Goal: Task Accomplishment & Management: Use online tool/utility

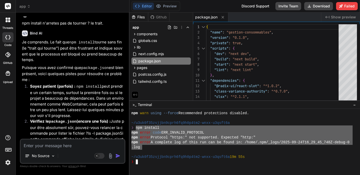
drag, startPoint x: 135, startPoint y: 128, endPoint x: 142, endPoint y: 147, distance: 20.7
click at [46, 142] on textarea at bounding box center [73, 143] width 104 height 9
paste textarea "npm install npm error code ERR_INVALID_PROTOCOL npm error Protocol "https:" not…"
type textarea "npm install npm error code ERR_INVALID_PROTOCOL npm error Protocol "https:" not…"
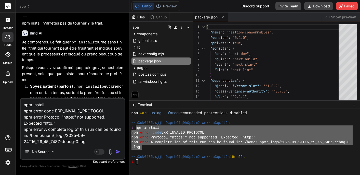
type textarea "x"
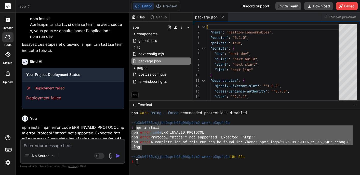
scroll to position [2847, 0]
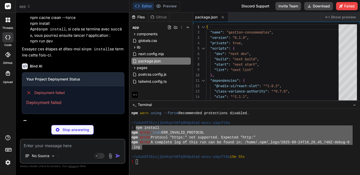
type textarea "x"
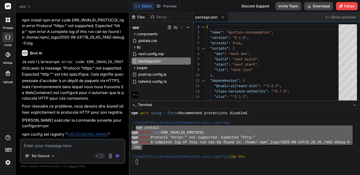
scroll to position [2958, 0]
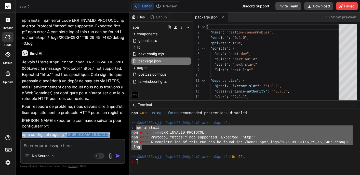
drag, startPoint x: 22, startPoint y: 80, endPoint x: 118, endPoint y: 83, distance: 95.9
click at [118, 131] on p "npm config set registry " http://registry.npmjs.org/ "" at bounding box center [73, 134] width 102 height 6
copy bindaction "npm config set registry " http://registry.npmjs.org/ ""
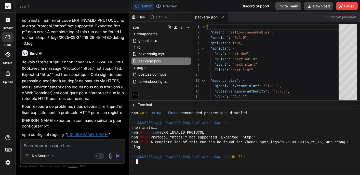
click at [149, 162] on div "❯" at bounding box center [241, 161] width 221 height 5
type textarea "npm config set registry "http://registry.npmjs.org/""
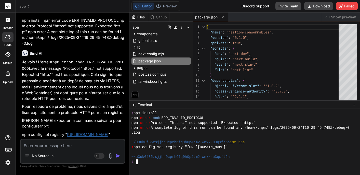
scroll to position [0, 0]
drag, startPoint x: 22, startPoint y: 107, endPoint x: 48, endPoint y: 108, distance: 26.0
click at [48, 159] on p "npm install" at bounding box center [73, 162] width 102 height 6
copy bindaction "npm install"
click at [140, 162] on div "❯" at bounding box center [241, 161] width 221 height 5
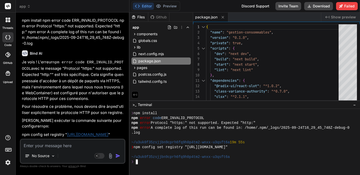
type textarea "npm install"
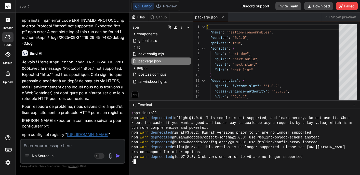
type textarea "x"
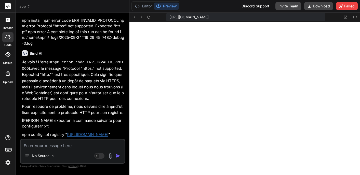
click at [163, 8] on button "Preview" at bounding box center [166, 6] width 25 height 7
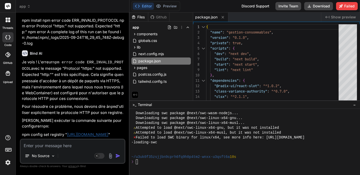
click at [172, 153] on div at bounding box center [241, 151] width 221 height 5
click at [141, 162] on div "❯" at bounding box center [241, 161] width 221 height 5
click at [150, 162] on div "❯" at bounding box center [241, 161] width 221 height 5
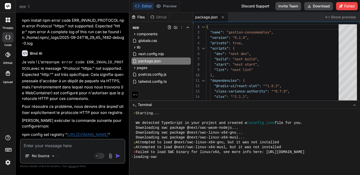
scroll to position [634, 0]
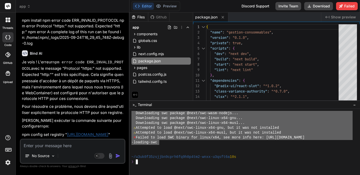
drag, startPoint x: 136, startPoint y: 122, endPoint x: 160, endPoint y: 141, distance: 31.1
click at [47, 147] on textarea at bounding box center [73, 143] width 104 height 9
paste textarea "We detected TypeScript in your project and created a tsconfig.json file for you…"
type textarea "We detected TypeScript in your project and created a tsconfig.json file for you…"
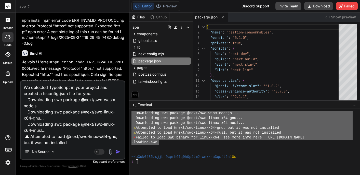
scroll to position [38, 0]
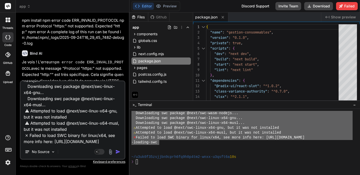
type textarea "x"
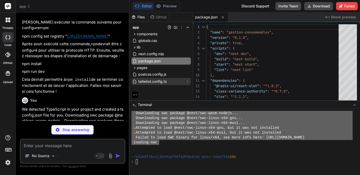
scroll to position [0, 0]
type textarea "x"
type textarea "/** @type {import('next').NextConfig} */ const nextConfig = { reactStrictMode: …"
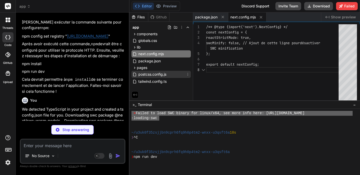
type textarea "x"
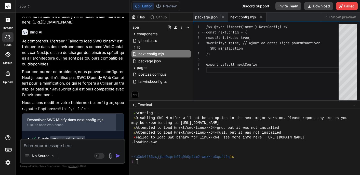
click at [46, 123] on div "Click to open Workbench" at bounding box center [68, 125] width 83 height 4
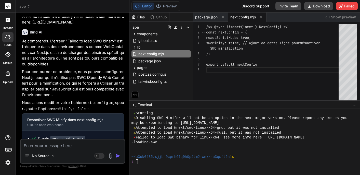
click at [244, 18] on span "next.config.mjs" at bounding box center [242, 17] width 25 height 5
click at [242, 16] on span "next.config.mjs" at bounding box center [242, 17] width 25 height 5
click at [207, 18] on span "package.json" at bounding box center [206, 17] width 22 height 5
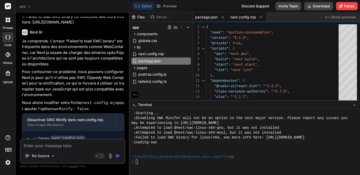
click at [238, 18] on span "next.config.mjs" at bounding box center [242, 17] width 25 height 5
type textarea "/** @type {import('next').NextConfig} */ const nextConfig = { reactStrictMode: …"
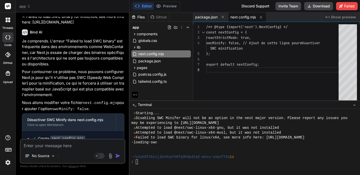
scroll to position [0, 0]
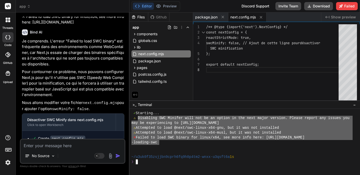
drag, startPoint x: 138, startPoint y: 116, endPoint x: 159, endPoint y: 142, distance: 33.3
click at [55, 143] on textarea at bounding box center [73, 143] width 104 height 9
paste textarea "Disabling SWC Minifer will not be an option in the next major version. Please r…"
type textarea "Disabling SWC Minifer will not be an option in the next major version. Please r…"
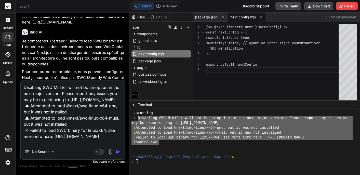
scroll to position [13, 0]
type textarea "x"
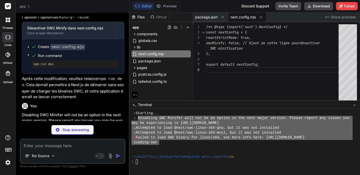
scroll to position [3276, 0]
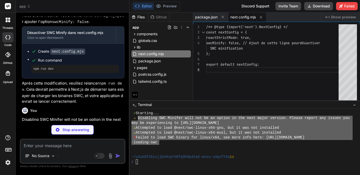
type textarea "x"
type textarea ""typescript": "^5" } }"
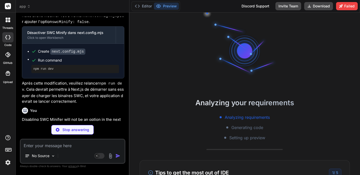
scroll to position [852, 0]
type textarea "x"
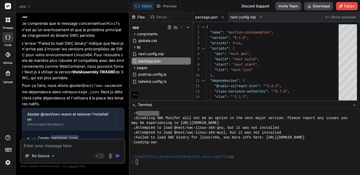
scroll to position [0, 0]
click at [149, 162] on div "❯" at bounding box center [241, 161] width 221 height 5
drag, startPoint x: 34, startPoint y: 103, endPoint x: 65, endPoint y: 103, distance: 31.6
click at [65, 153] on pre "npm install" at bounding box center [75, 155] width 84 height 4
copy pre "npm install"
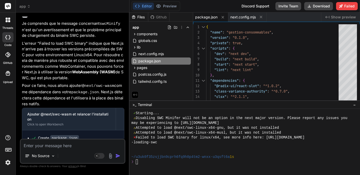
click at [140, 164] on div "❯" at bounding box center [241, 161] width 221 height 5
type textarea "npm install"
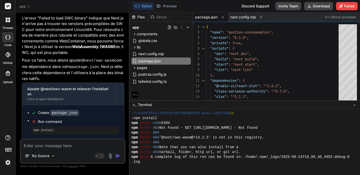
scroll to position [1060, 0]
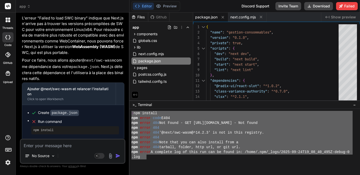
drag, startPoint x: 131, startPoint y: 113, endPoint x: 147, endPoint y: 157, distance: 46.8
click at [53, 146] on textarea at bounding box center [73, 143] width 104 height 9
paste textarea "❯ npm install npm error code E404 npm error 404 Not Found - GET http://registry…"
type textarea "❯ npm install npm error code E404 npm error 404 Not Found - GET http://registry…"
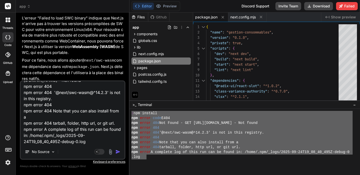
type textarea "x"
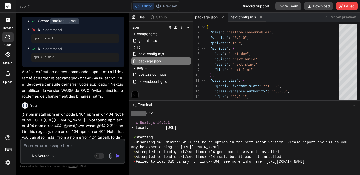
scroll to position [792, 0]
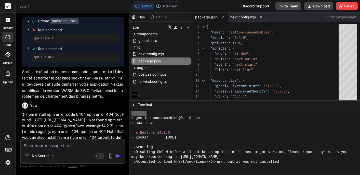
click at [145, 6] on button "Editor" at bounding box center [143, 6] width 21 height 7
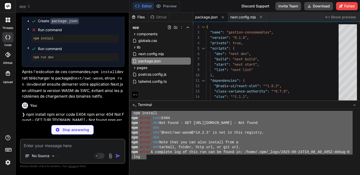
scroll to position [1060, 0]
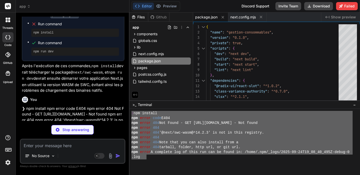
type textarea "x"
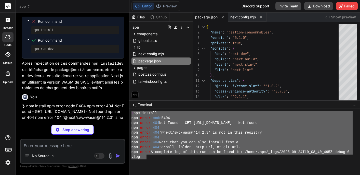
type textarea "} }"
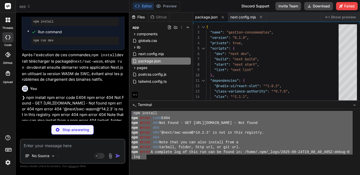
type textarea "x"
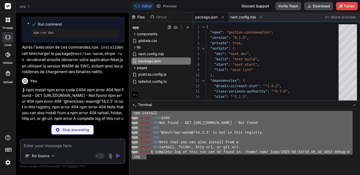
type textarea "/** @type {import('next').NextConfig} */ const nextConfig = { reactStrictMode: …"
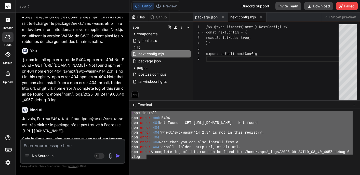
type textarea "x"
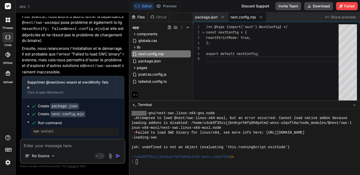
scroll to position [0, 0]
click at [142, 162] on div "❯" at bounding box center [241, 161] width 221 height 5
drag, startPoint x: 34, startPoint y: 67, endPoint x: 63, endPoint y: 68, distance: 29.1
click at [63, 129] on pre "npm install" at bounding box center [75, 131] width 84 height 4
copy pre "npm install"
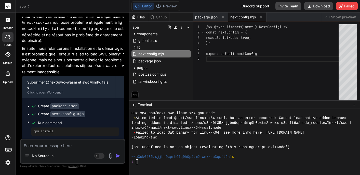
click at [140, 163] on div "❯" at bounding box center [241, 161] width 221 height 5
type textarea "npm install"
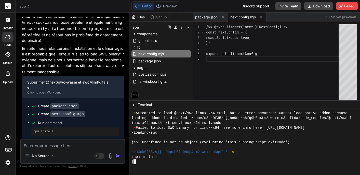
scroll to position [1312, 0]
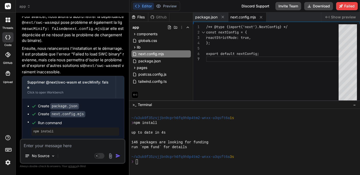
drag, startPoint x: 33, startPoint y: 86, endPoint x: 69, endPoint y: 85, distance: 35.4
click at [69, 148] on pre "npm run dev" at bounding box center [75, 150] width 84 height 4
copy pre "npm run dev"
click at [138, 162] on div "❯" at bounding box center [241, 161] width 221 height 5
type textarea "npm run dev"
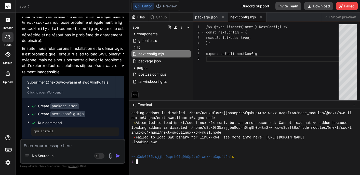
scroll to position [0, 0]
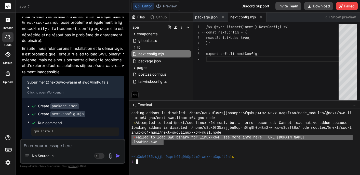
drag, startPoint x: 131, startPoint y: 136, endPoint x: 166, endPoint y: 142, distance: 34.6
click at [41, 145] on textarea at bounding box center [73, 143] width 104 height 9
paste textarea "⨯ Failed to load SWC binary for linux/x64, see more info here: https://nextjs.o…"
type textarea "⨯ Failed to load SWC binary for linux/x64, see more info here: https://nextjs.o…"
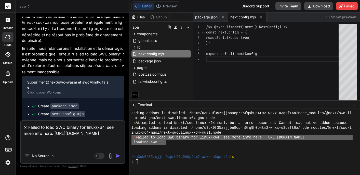
type textarea "x"
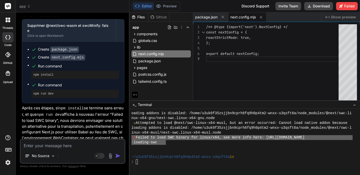
scroll to position [3823, 0]
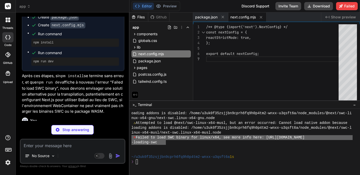
type textarea "x"
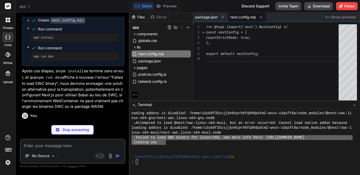
type textarea ""postcss": "^8", "tailwindcss": "^3.4.1", "typescript": "^5" } }"
type textarea "x"
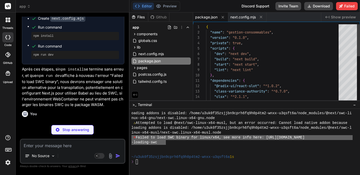
scroll to position [27, 0]
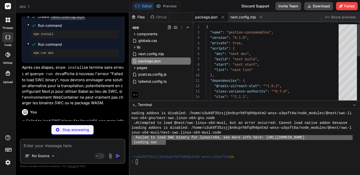
type textarea "module.exports = { presets: [ "@babel/preset-react", "@babel/preset-typescript"…"
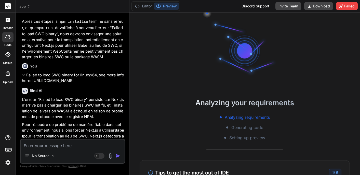
scroll to position [1467, 0]
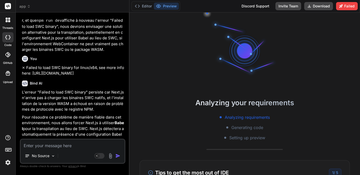
type textarea "x"
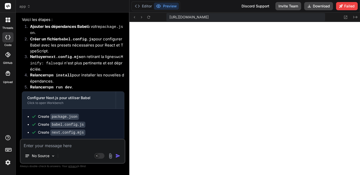
scroll to position [0, 0]
click at [145, 6] on button "Editor" at bounding box center [143, 6] width 21 height 7
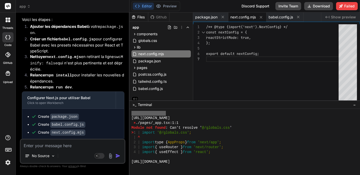
scroll to position [1675, 0]
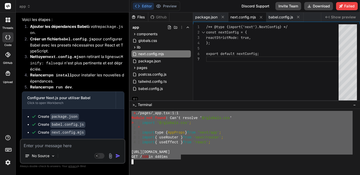
drag, startPoint x: 132, startPoint y: 131, endPoint x: 182, endPoint y: 155, distance: 55.4
click at [55, 145] on textarea at bounding box center [73, 143] width 104 height 9
paste textarea "⨯ ./pages/_app.tsx:1:1 Module not found: Can't resolve '@/globals.css' > 1 | im…"
type textarea "⨯ ./pages/_app.tsx:1:1 Module not found: Can't resolve '@/globals.css' > 1 | im…"
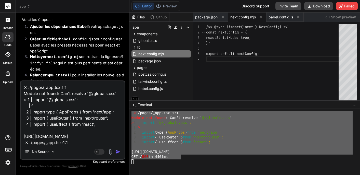
scroll to position [68, 0]
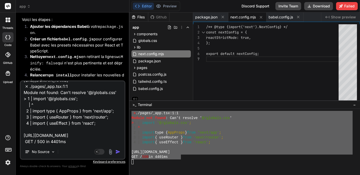
type textarea "x"
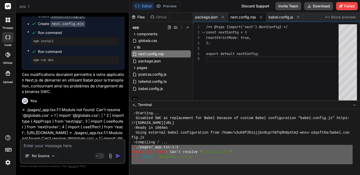
scroll to position [4149, 0]
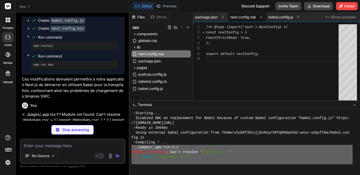
type textarea "x"
type textarea "{ "name": "next" } ] }, "include": ["next-env.d.ts", "**/*.ts", "**/*.tsx", ".n…"
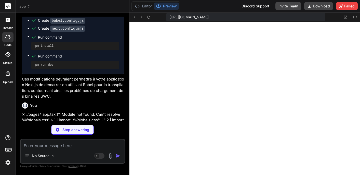
scroll to position [1603, 0]
type textarea "x"
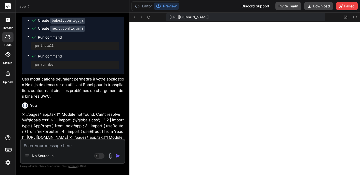
scroll to position [0, 0]
click at [145, 7] on button "Editor" at bounding box center [143, 6] width 21 height 7
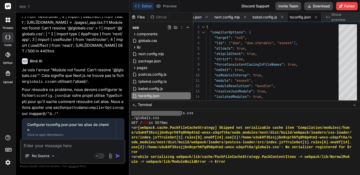
scroll to position [4263, 0]
click at [167, 5] on button "Preview" at bounding box center [166, 6] width 25 height 7
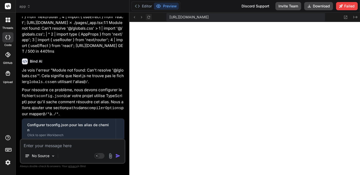
click at [148, 18] on icon at bounding box center [149, 17] width 4 height 4
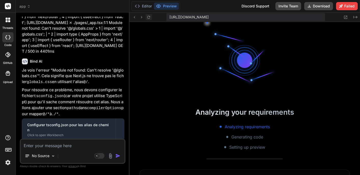
scroll to position [2358, 0]
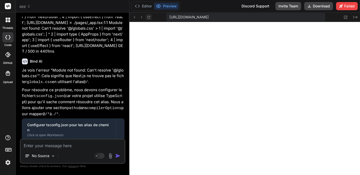
click at [148, 18] on icon at bounding box center [149, 17] width 4 height 4
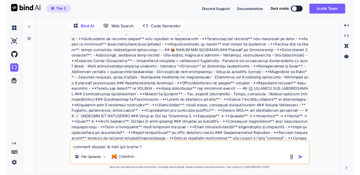
scroll to position [240, 0]
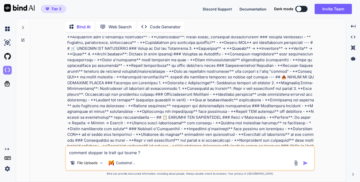
click at [7, 70] on img at bounding box center [7, 70] width 9 height 9
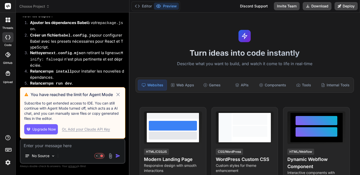
scroll to position [865, 0]
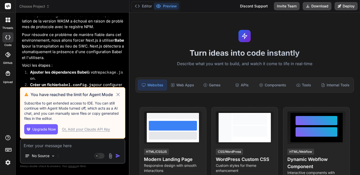
click at [117, 94] on icon at bounding box center [117, 94] width 3 height 3
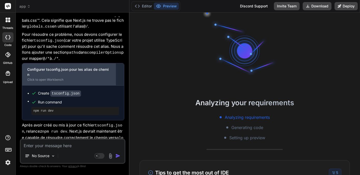
scroll to position [1183, 0]
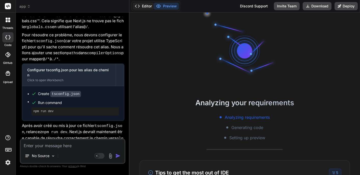
click at [144, 7] on button "Editor" at bounding box center [143, 6] width 21 height 7
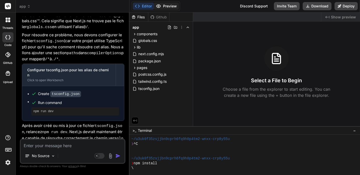
click at [169, 7] on button "Preview" at bounding box center [166, 6] width 25 height 7
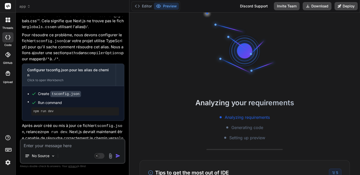
scroll to position [0, 0]
click at [143, 7] on button "Editor" at bounding box center [143, 6] width 21 height 7
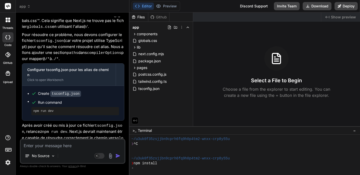
scroll to position [1183, 0]
click at [144, 168] on div "\" at bounding box center [241, 167] width 221 height 5
click at [165, 163] on div "❯ npm install" at bounding box center [241, 163] width 221 height 5
click at [166, 8] on button "Preview" at bounding box center [166, 6] width 25 height 7
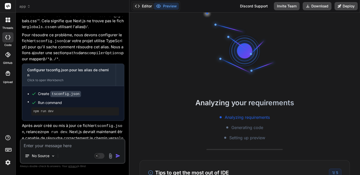
click at [145, 8] on button "Editor" at bounding box center [143, 6] width 21 height 7
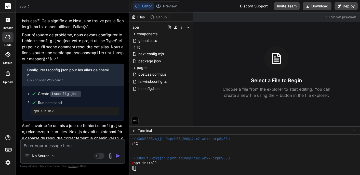
click at [141, 169] on div "|" at bounding box center [241, 167] width 221 height 5
type textarea "x"
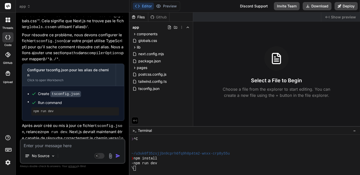
click at [147, 6] on button "Editor" at bounding box center [143, 6] width 21 height 7
click at [138, 167] on div "\" at bounding box center [241, 167] width 221 height 5
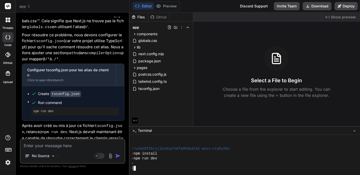
scroll to position [19, 0]
click at [143, 8] on button "Editor" at bounding box center [143, 6] width 21 height 7
click at [61, 145] on textarea at bounding box center [73, 143] width 104 height 9
type textarea "j"
type textarea "x"
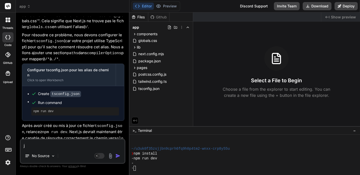
type textarea "j'"
type textarea "x"
type textarea "j'a"
type textarea "x"
type textarea "j'ai"
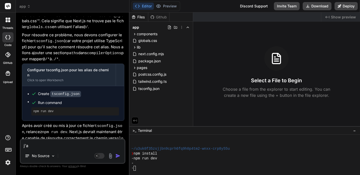
type textarea "x"
type textarea "j'ai"
type textarea "x"
type textarea "j'ai l"
type textarea "x"
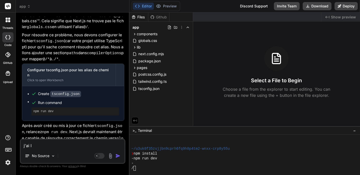
type textarea "j'ai le"
type textarea "x"
type textarea "j'ai le"
type textarea "x"
type textarea "j'ai le n"
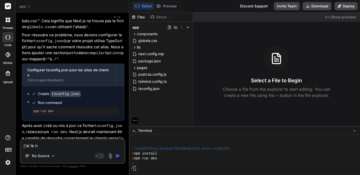
type textarea "x"
type textarea "j'ai le np"
type textarea "x"
type textarea "j'ai le npm"
type textarea "x"
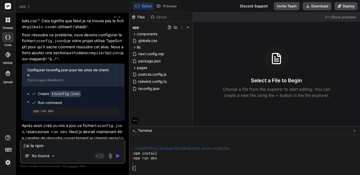
type textarea "j'ai le nom"
type textarea "x"
type textarea "j'ai le nom r"
type textarea "x"
type textarea "j'ai le nom ru"
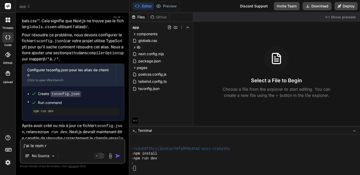
type textarea "x"
type textarea "j'ai le nom run"
type textarea "x"
type textarea "j'ai le nom run"
type textarea "x"
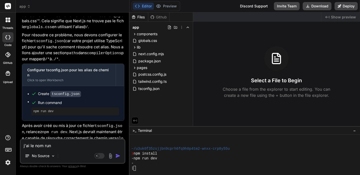
type textarea "j'ai le nom run d"
type textarea "x"
type textarea "j'ai le nom run de"
type textarea "x"
type textarea "j'ai le nom run dev"
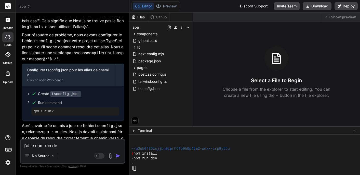
type textarea "x"
type textarea "j'ai le nom run des"
type textarea "x"
type textarea "j'ai le nom run des q"
type textarea "x"
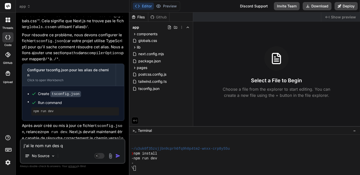
type textarea "j'ai le nom run des qu"
type textarea "x"
type textarea "j'ai le nom run des qui"
type textarea "x"
type textarea "j'ai le nom run des qui"
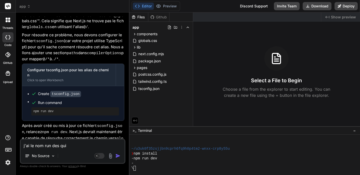
type textarea "x"
type textarea "j'ai le nom run des qui b"
type textarea "x"
type textarea "j'ai le nom run des qui bo"
type textarea "x"
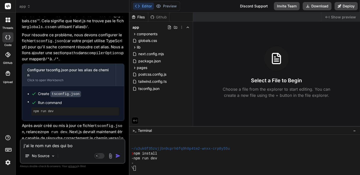
type textarea "j'ai le nom run des qui boi"
type textarea "x"
type textarea "j'ai le nom run des qui boiu"
type textarea "x"
type textarea "j'ai le nom run des qui boi"
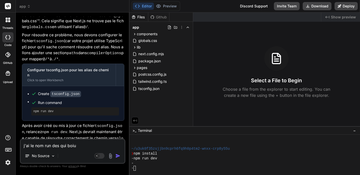
type textarea "x"
type textarea "j'ai le nom run des qui bo"
type textarea "x"
type textarea "j'ai le nom run des qui bou"
type textarea "x"
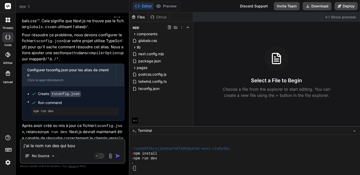
type textarea "j'ai le nom run des qui bouc"
type textarea "x"
type textarea "j'ai le nom run des qui bouck"
type textarea "x"
type textarea "j'ai le nom run des qui bouc"
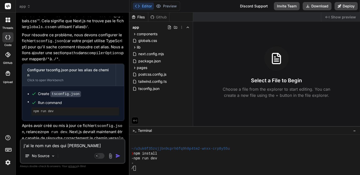
type textarea "x"
type textarea "j'ai le nom run des qui boucl"
type textarea "x"
type textarea "j'ai le nom run des qui boucle"
type textarea "x"
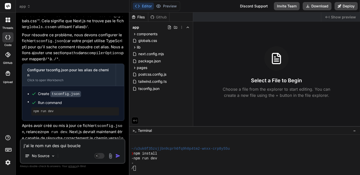
type textarea "j'ai le nom run des qui boucle"
type textarea "x"
type textarea "j'ai le nom run des qui boucle !"
type textarea "x"
click at [39, 146] on textarea "j'ai le nom run des qui boucle !" at bounding box center [73, 143] width 104 height 9
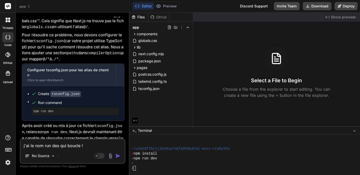
type textarea "j'ai le nm run des qui boucle !"
type textarea "x"
type textarea "j'ai le nmm run des qui boucle !"
type textarea "x"
type textarea "j'ai le nm run des qui boucle !"
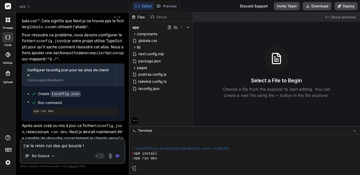
type textarea "x"
type textarea "j'ai le nmp run des qui boucle !"
type textarea "x"
click at [60, 146] on textarea "j'ai le nmp run des qui boucle !" at bounding box center [73, 143] width 104 height 9
type textarea "j'ai le nmp run desqui boucle !"
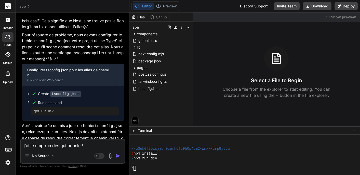
type textarea "x"
type textarea "j'ai le nmp run dequi boucle !"
type textarea "x"
type textarea "j'ai le nmp run devqui boucle !"
type textarea "x"
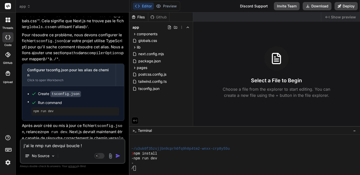
type textarea "j'ai le nmp run dev qui boucle !"
type textarea "x"
type textarea "j'ai le nmp run dev qui boucle !"
click at [116, 156] on img "button" at bounding box center [117, 155] width 5 height 5
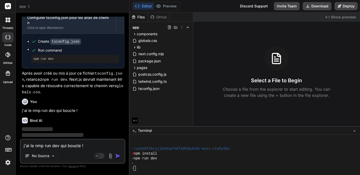
scroll to position [0, 0]
click at [145, 7] on button "Editor" at bounding box center [143, 6] width 21 height 7
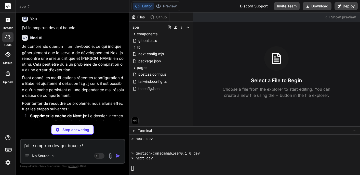
scroll to position [1318, 0]
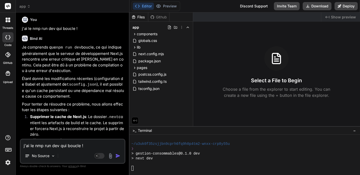
type textarea "x"
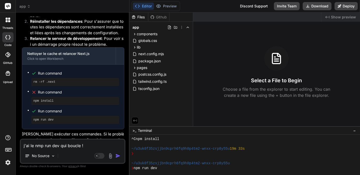
scroll to position [0, 0]
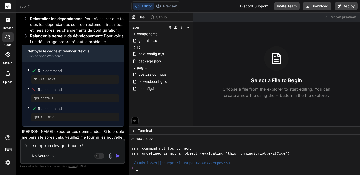
click at [34, 77] on pre "rm -rf .next" at bounding box center [75, 79] width 84 height 4
drag, startPoint x: 34, startPoint y: 65, endPoint x: 83, endPoint y: 67, distance: 49.2
click at [83, 77] on pre "rm -rf .next" at bounding box center [75, 79] width 84 height 4
copy pre "rm -rf .next"
click at [141, 168] on div "❯" at bounding box center [241, 167] width 221 height 5
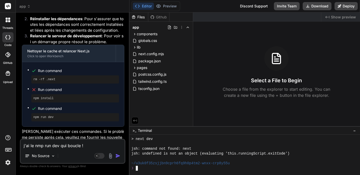
type textarea "rm -rf .next"
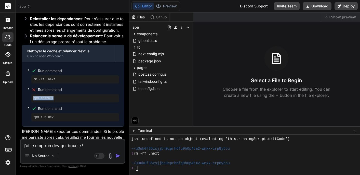
drag, startPoint x: 57, startPoint y: 86, endPoint x: 34, endPoint y: 83, distance: 22.9
click at [34, 96] on pre "npm install" at bounding box center [75, 98] width 84 height 4
copy pre "npm install"
click at [143, 170] on div at bounding box center [244, 154] width 231 height 40
type textarea "npm install"
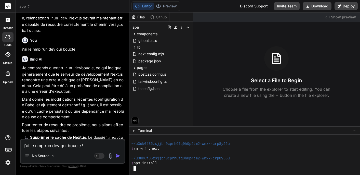
scroll to position [1235, 0]
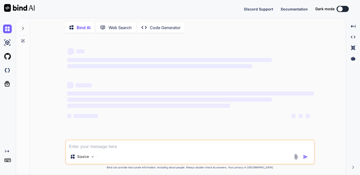
type textarea "x"
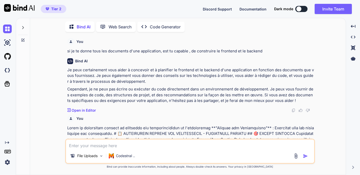
scroll to position [76, 0]
